Goal: Task Accomplishment & Management: Use online tool/utility

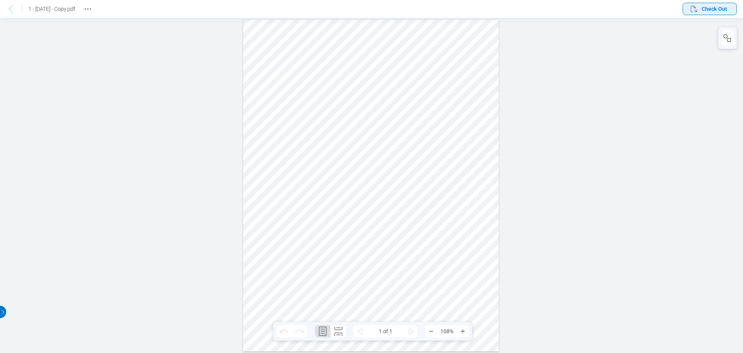
click at [714, 8] on span "Check Out" at bounding box center [715, 9] width 26 height 8
